Goal: Task Accomplishment & Management: Use online tool/utility

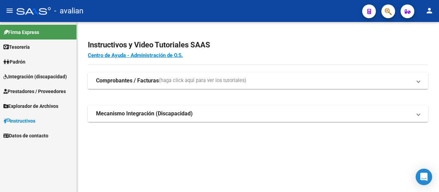
drag, startPoint x: 876, startPoint y: 1, endPoint x: 184, endPoint y: 133, distance: 704.4
click at [182, 131] on div "Instructivos y Video Tutoriales SAAS Centro de Ayuda - Administración de O.S. C…" at bounding box center [258, 88] width 362 height 133
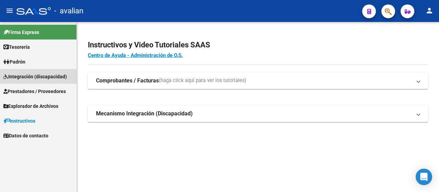
click at [26, 79] on span "Integración (discapacidad)" at bounding box center [34, 77] width 63 height 8
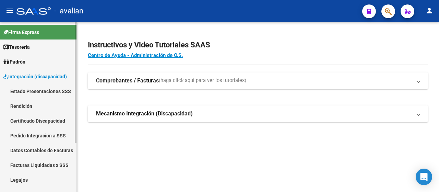
click at [38, 148] on link "Datos Contables de Facturas" at bounding box center [38, 150] width 76 height 15
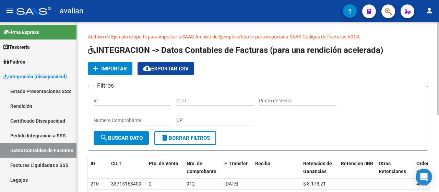
click at [108, 70] on span "Importar" at bounding box center [114, 68] width 26 height 6
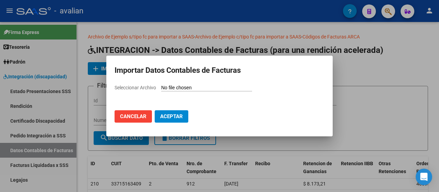
click at [175, 86] on input "Seleccionar Archivo" at bounding box center [206, 88] width 91 height 7
type input "C:\fakepath\Rendicion 202505.csv"
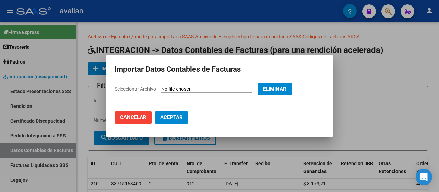
click at [179, 118] on span "Aceptar" at bounding box center [171, 117] width 23 height 6
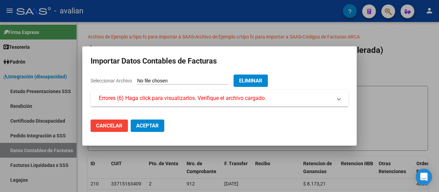
click at [176, 97] on span "Errores (6) Haga click para visualizarlos. Verifique el archivo cargado." at bounding box center [182, 98] width 167 height 8
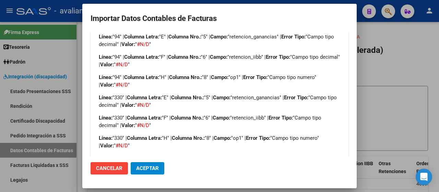
scroll to position [50, 0]
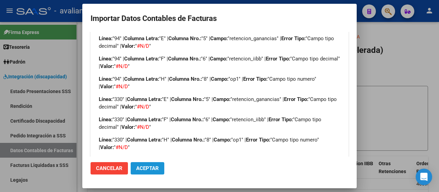
click at [138, 169] on span "Aceptar" at bounding box center [147, 168] width 23 height 6
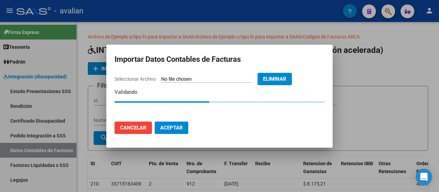
click at [286, 76] on span "Eliminar" at bounding box center [274, 79] width 23 height 6
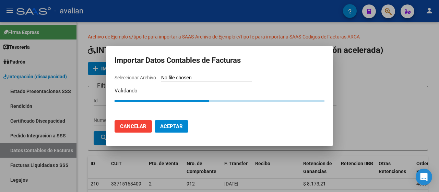
click at [133, 121] on button "Cancelar" at bounding box center [132, 126] width 37 height 12
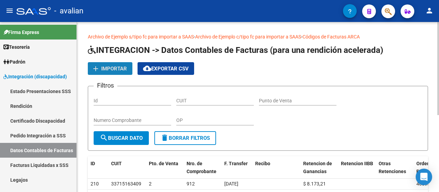
click at [119, 68] on span "Importar" at bounding box center [114, 68] width 26 height 6
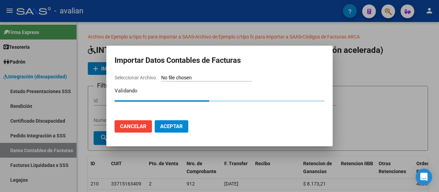
click at [132, 125] on span "Cancelar" at bounding box center [133, 126] width 26 height 6
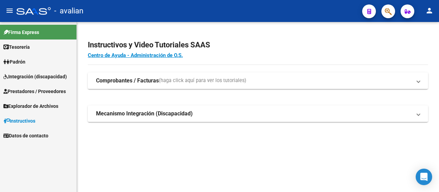
click at [40, 88] on span "Prestadores / Proveedores" at bounding box center [34, 91] width 62 height 8
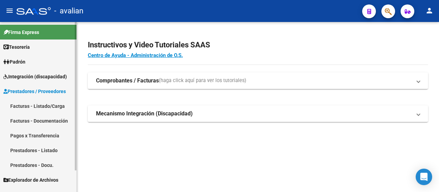
click at [38, 77] on span "Integración (discapacidad)" at bounding box center [34, 77] width 63 height 8
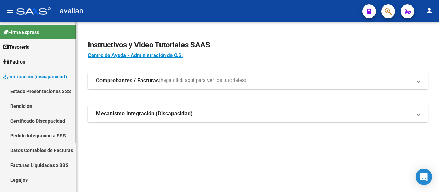
click at [40, 150] on link "Datos Contables de Facturas" at bounding box center [38, 150] width 76 height 15
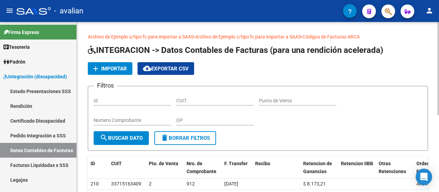
click at [105, 69] on span "Importar" at bounding box center [114, 68] width 26 height 6
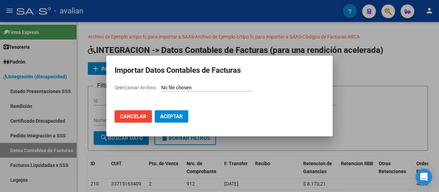
click at [143, 86] on span "Seleccionar Archivo" at bounding box center [134, 87] width 41 height 5
click at [161, 86] on input "Seleccionar Archivo" at bounding box center [206, 88] width 91 height 7
type input "C:\fakepath\Rendicion 202505.csv"
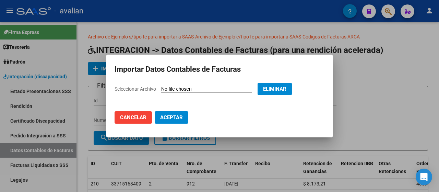
click at [176, 117] on span "Aceptar" at bounding box center [171, 117] width 23 height 6
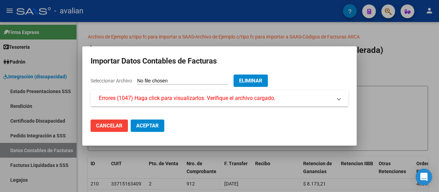
click at [157, 100] on span "Errores (1047) Haga click para visualizarlos. Verifique el archivo cargado." at bounding box center [187, 98] width 177 height 8
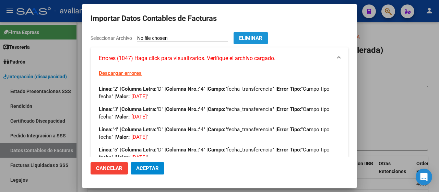
click at [259, 38] on span "Eliminar" at bounding box center [250, 38] width 23 height 6
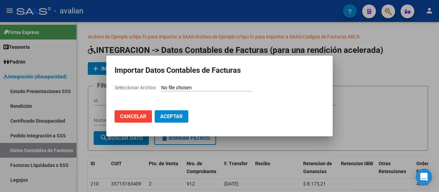
click at [134, 89] on span "Seleccionar Archivo" at bounding box center [134, 87] width 41 height 5
click at [161, 89] on input "Seleccionar Archivo" at bounding box center [206, 88] width 91 height 7
type input "C:\fakepath\Rendicion 202505.csv"
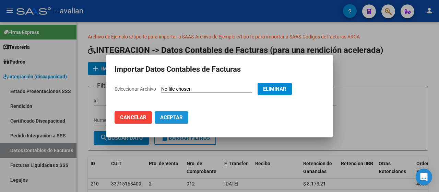
click at [171, 119] on span "Aceptar" at bounding box center [171, 117] width 23 height 6
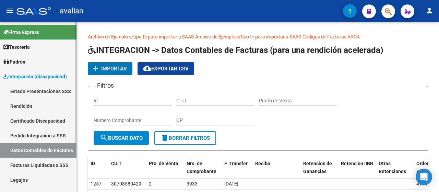
click at [31, 105] on link "Rendición" at bounding box center [38, 105] width 76 height 15
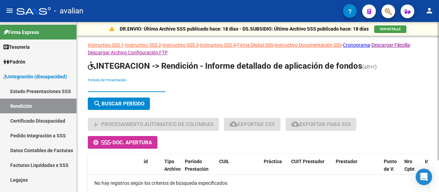
click at [123, 88] on input "Periodo de Presentación" at bounding box center [126, 87] width 77 height 6
type input "202505"
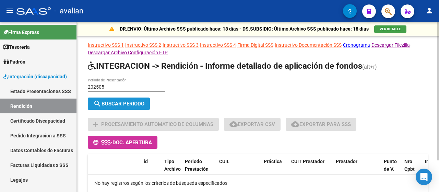
click at [123, 100] on span "search Buscar Período" at bounding box center [118, 103] width 51 height 6
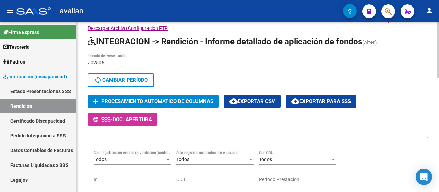
scroll to position [34, 0]
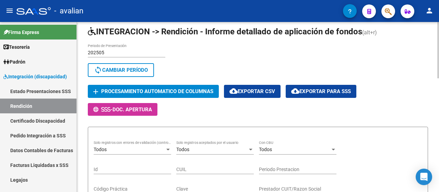
click at [184, 89] on span "Procesamiento automatico de columnas" at bounding box center [157, 91] width 112 height 6
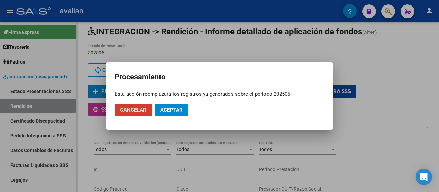
click at [177, 108] on span "Aceptar" at bounding box center [171, 110] width 23 height 6
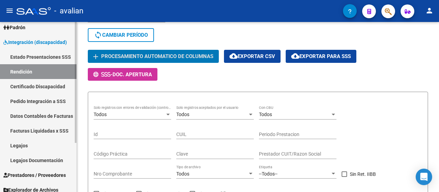
click at [57, 159] on link "Legajos Documentación" at bounding box center [38, 160] width 76 height 15
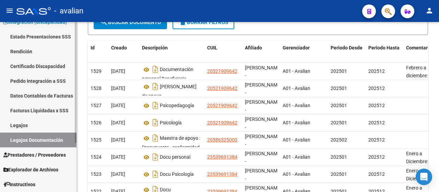
scroll to position [69, 0]
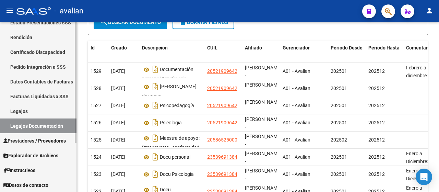
click at [55, 141] on span "Prestadores / Proveedores" at bounding box center [34, 141] width 62 height 8
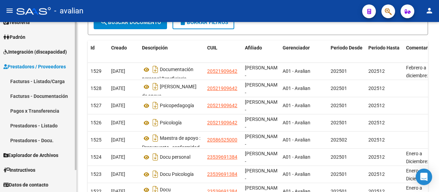
scroll to position [25, 0]
click at [54, 110] on link "Pagos x Transferencia" at bounding box center [38, 110] width 76 height 15
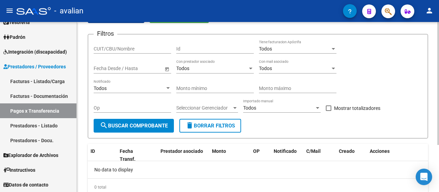
scroll to position [31, 0]
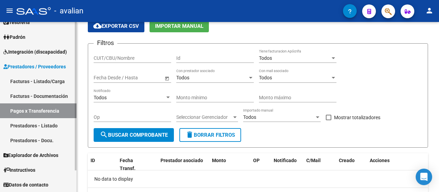
click at [47, 126] on link "Prestadores - Listado" at bounding box center [38, 125] width 76 height 15
